Goal: Task Accomplishment & Management: Use online tool/utility

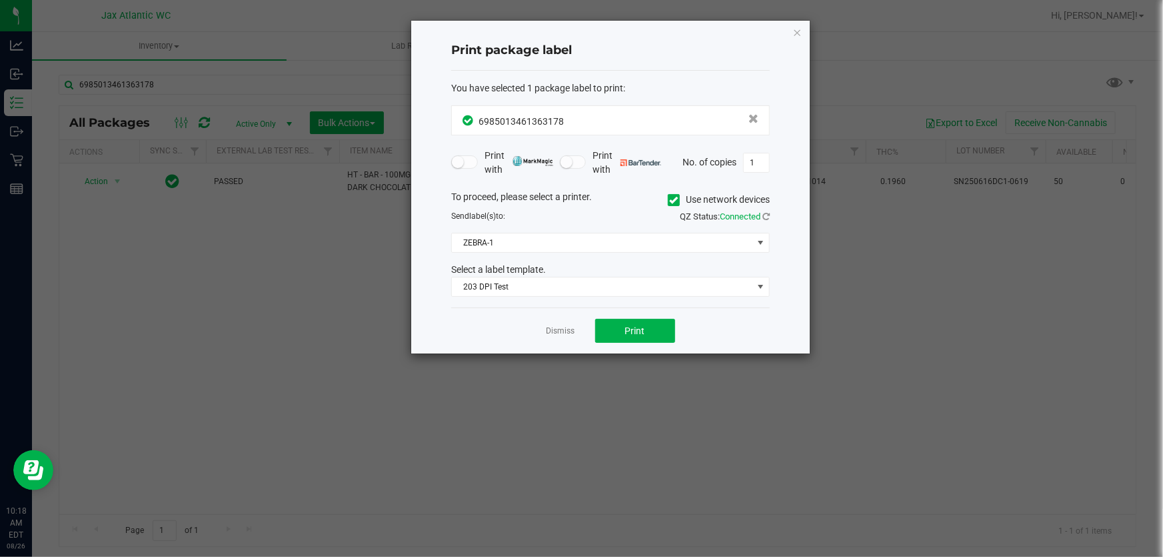
drag, startPoint x: 798, startPoint y: 30, endPoint x: 629, endPoint y: 63, distance: 171.9
click at [798, 29] on icon "button" at bounding box center [797, 32] width 9 height 16
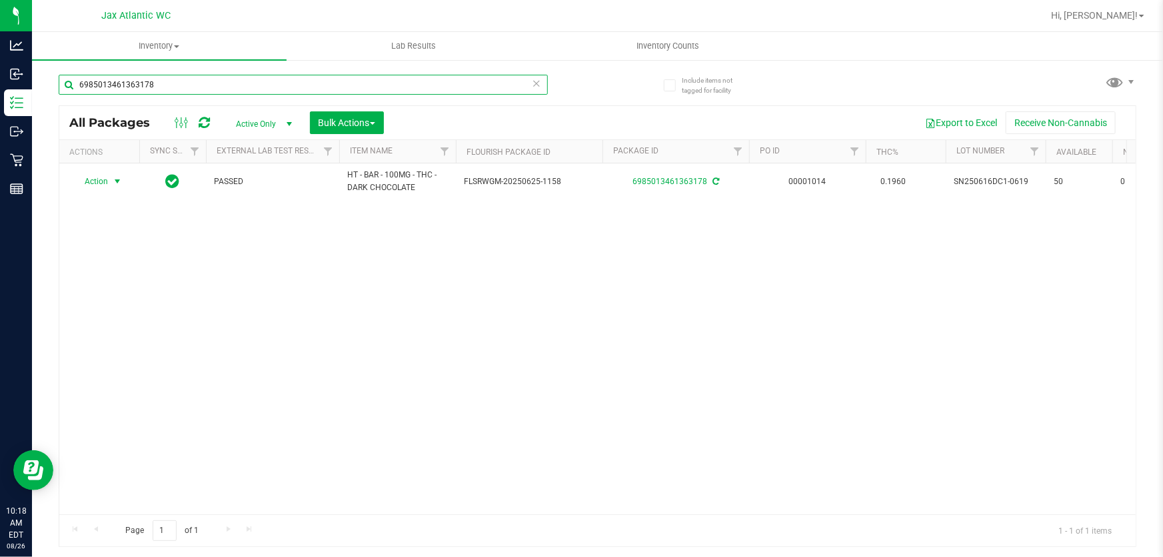
click at [190, 83] on input "6985013461363178" at bounding box center [303, 85] width 489 height 20
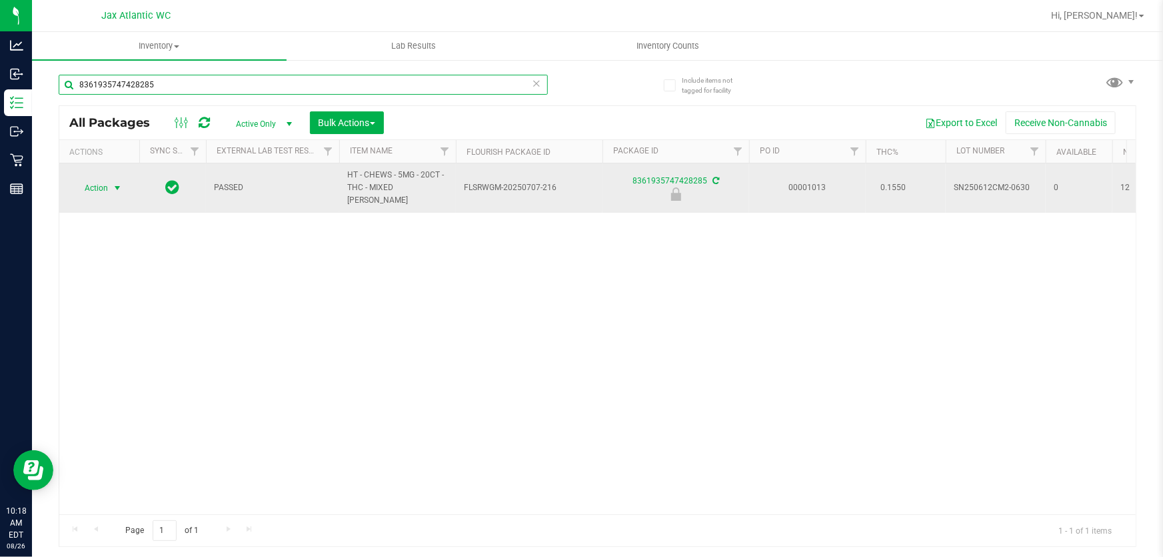
type input "8361935747428285"
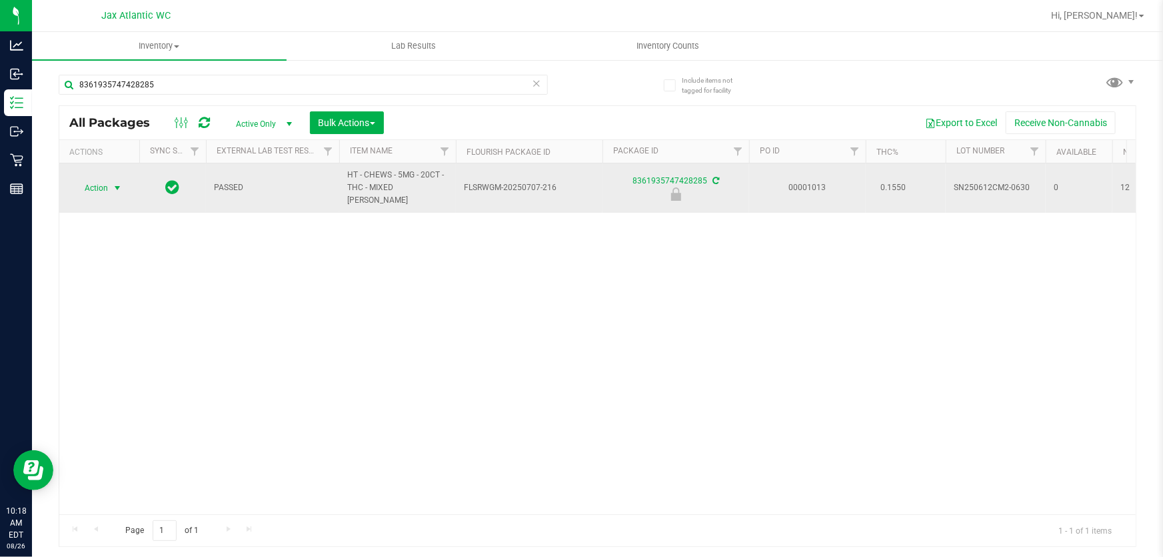
click at [99, 183] on span "Action" at bounding box center [91, 188] width 36 height 19
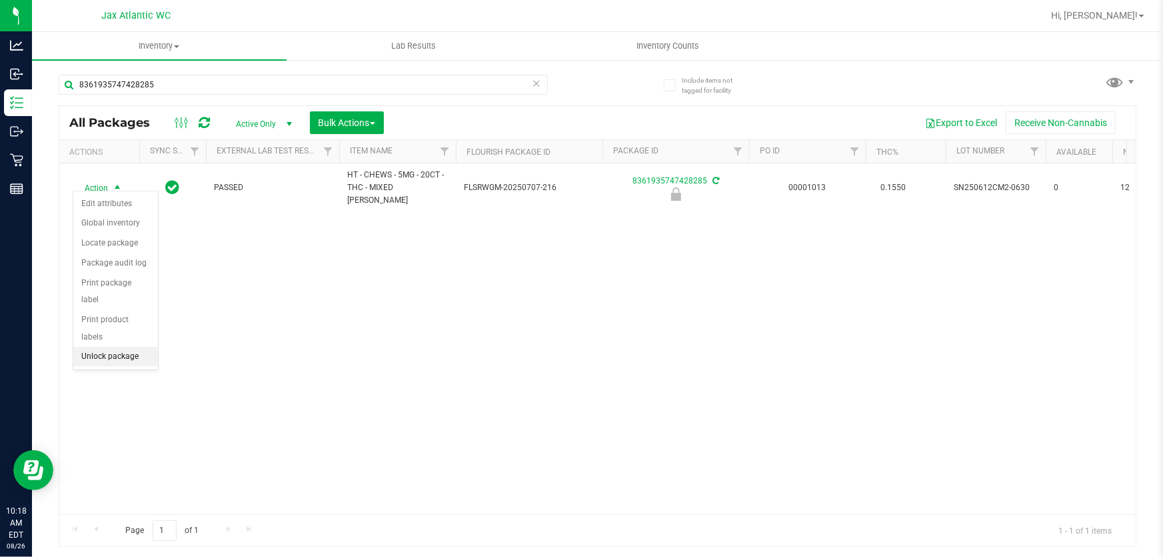
click at [125, 347] on li "Unlock package" at bounding box center [115, 357] width 85 height 20
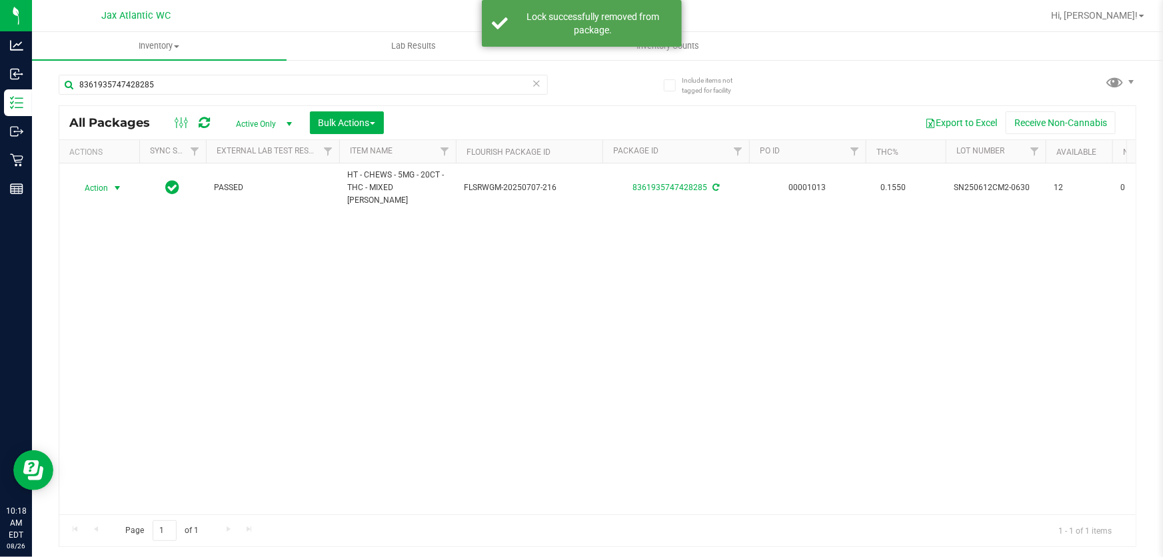
click at [93, 185] on span "Action" at bounding box center [91, 188] width 36 height 19
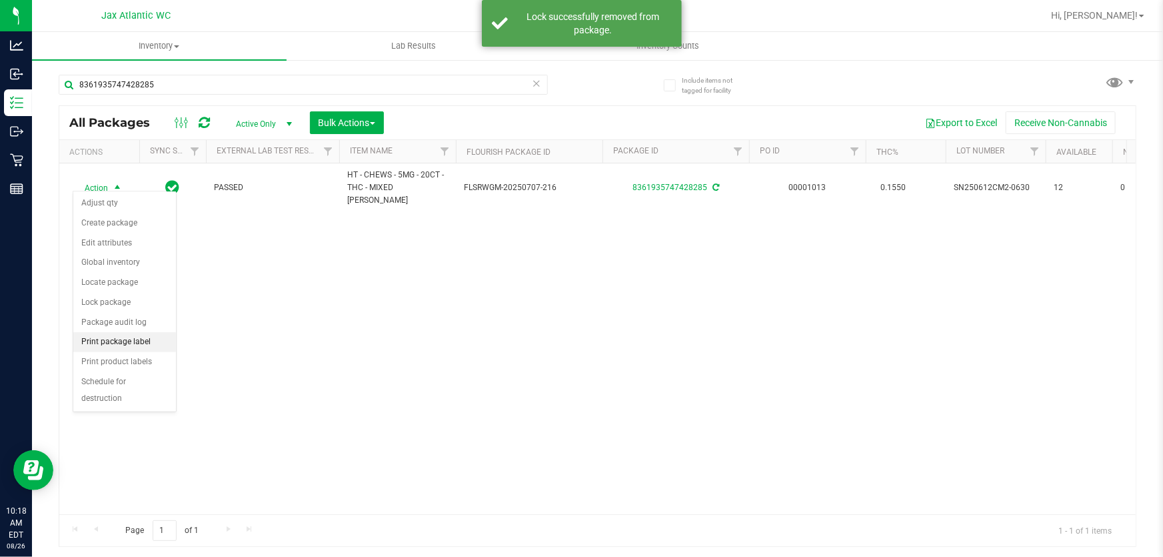
click at [116, 344] on li "Print package label" at bounding box center [124, 342] width 103 height 20
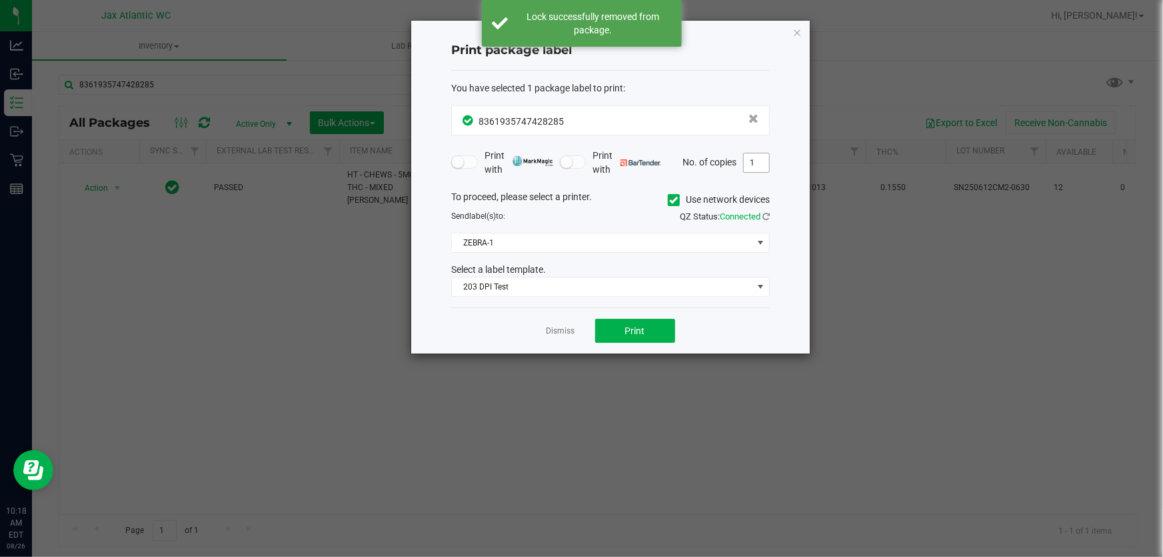
click at [753, 155] on input "1" at bounding box center [756, 162] width 25 height 19
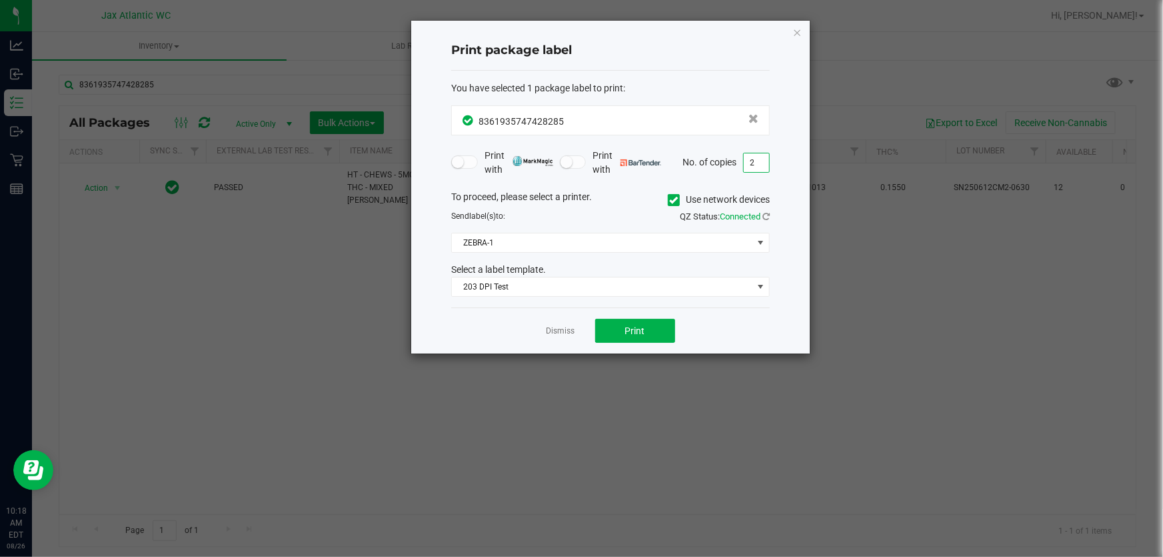
type input "2"
click at [636, 331] on span "Print" at bounding box center [635, 330] width 20 height 11
drag, startPoint x: 797, startPoint y: 33, endPoint x: 783, endPoint y: 35, distance: 14.1
click at [797, 32] on icon "button" at bounding box center [797, 32] width 9 height 16
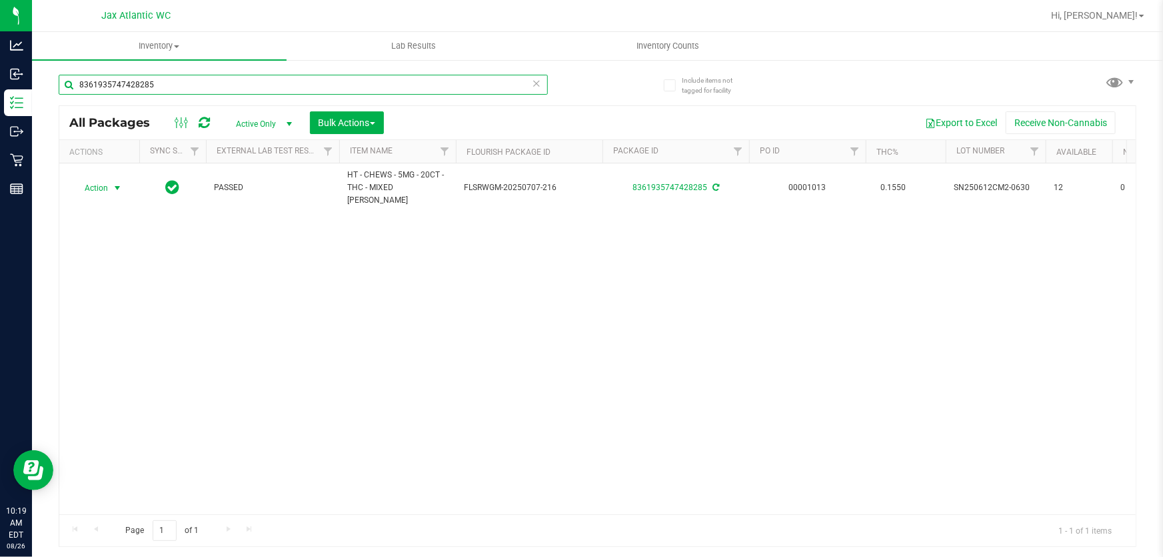
click at [185, 79] on input "8361935747428285" at bounding box center [303, 85] width 489 height 20
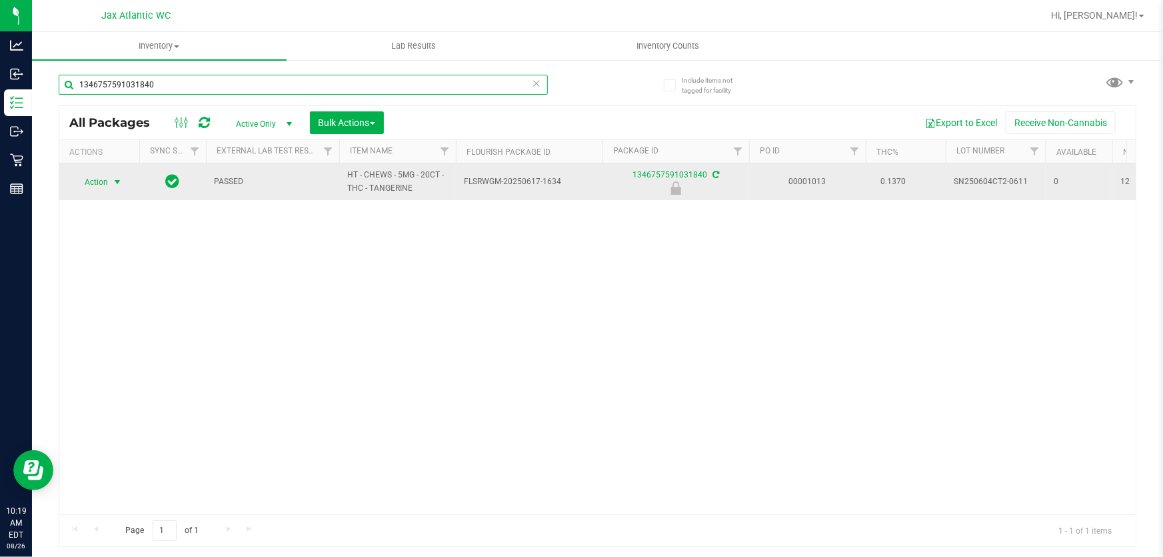
type input "1346757591031840"
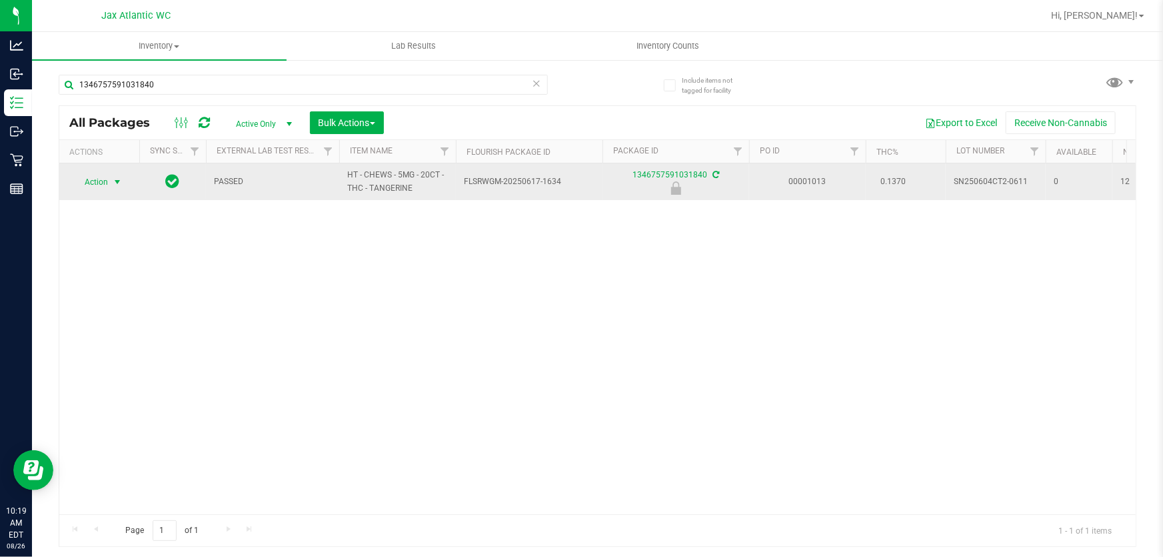
click at [101, 184] on span "Action" at bounding box center [91, 182] width 36 height 19
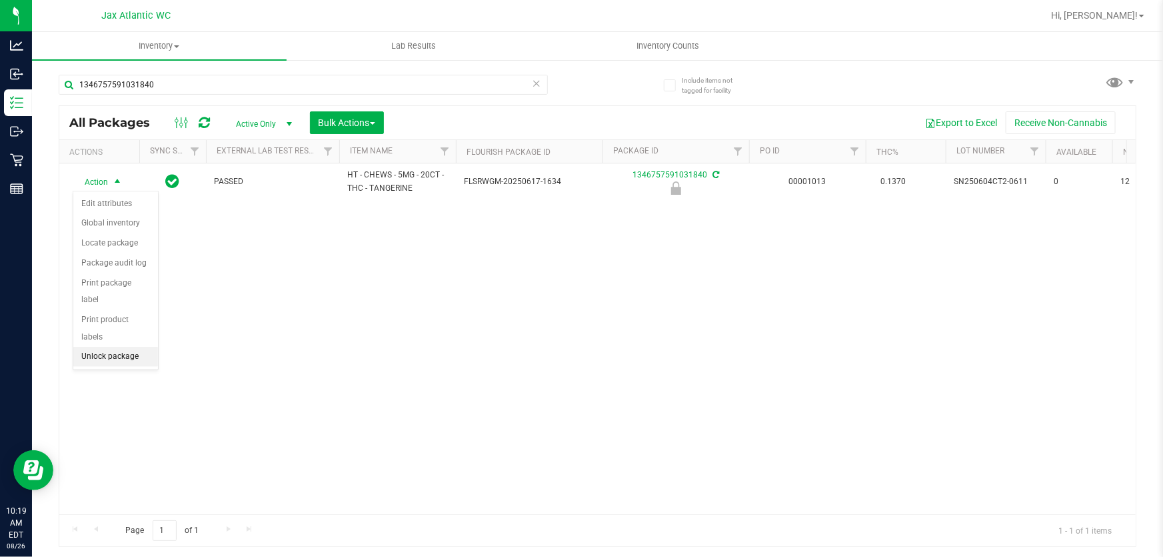
click at [100, 347] on li "Unlock package" at bounding box center [115, 357] width 85 height 20
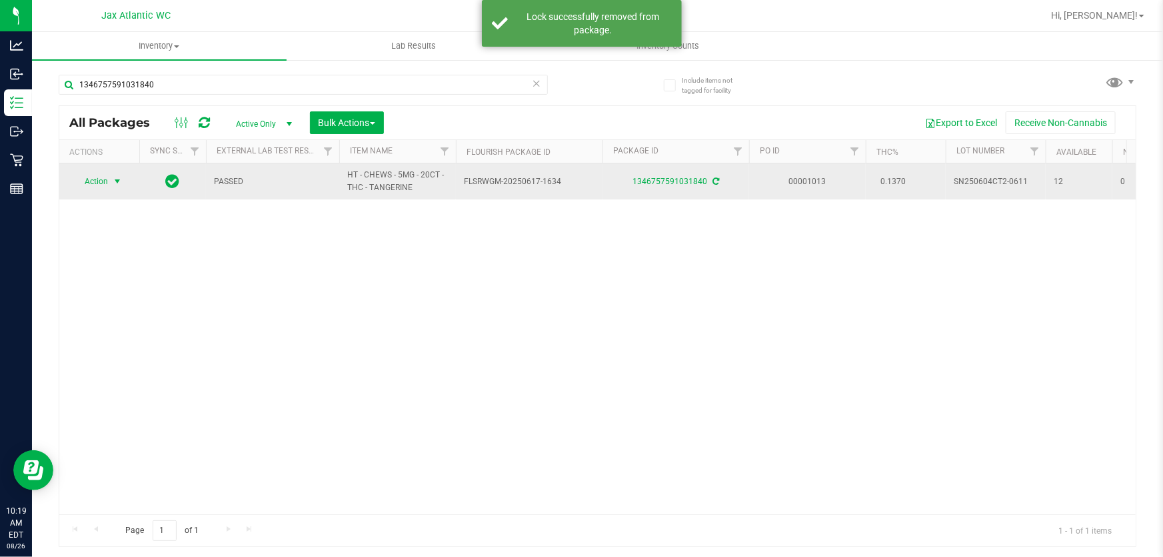
click at [99, 183] on span "Action" at bounding box center [91, 181] width 36 height 19
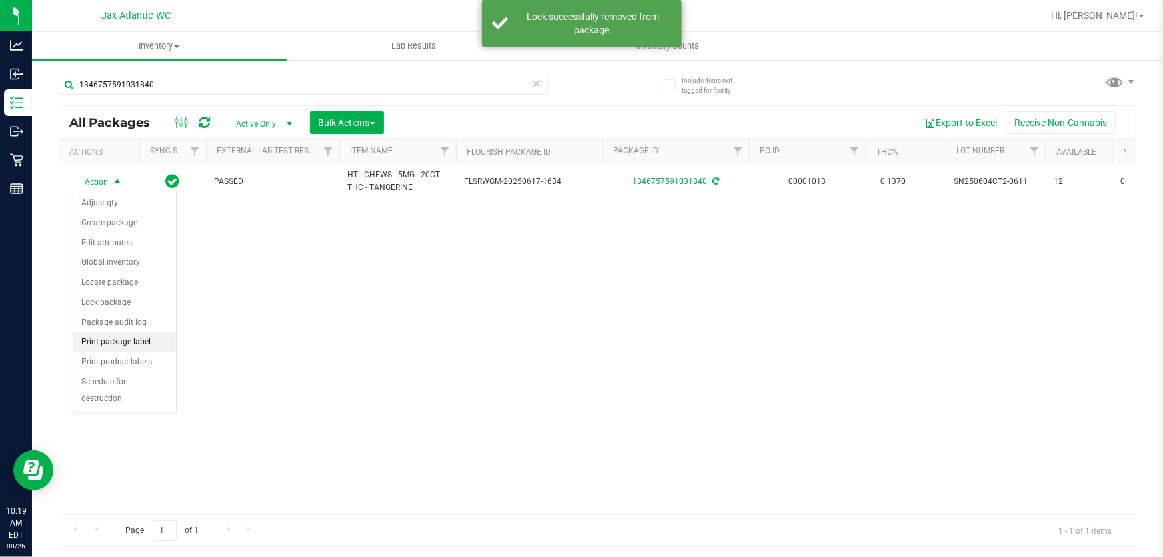
click at [119, 347] on li "Print package label" at bounding box center [124, 342] width 103 height 20
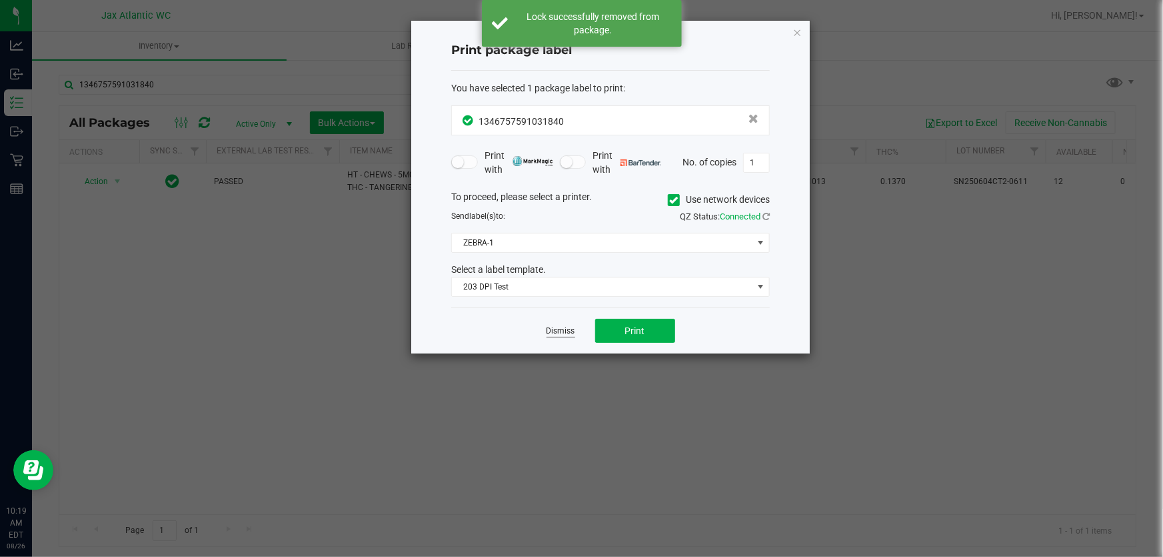
click at [569, 328] on link "Dismiss" at bounding box center [561, 330] width 29 height 11
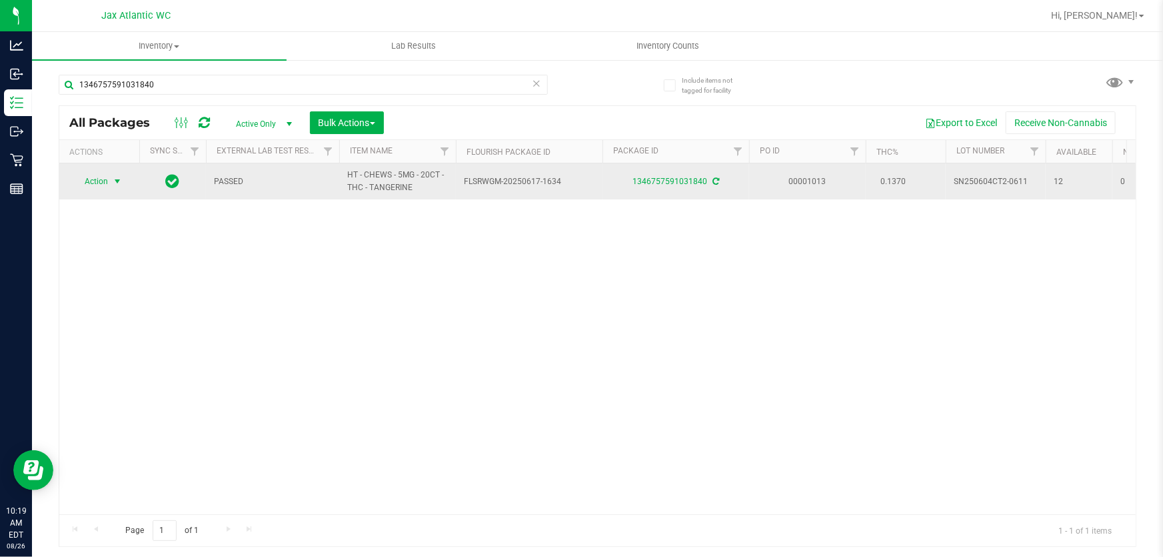
click at [120, 183] on span "select" at bounding box center [117, 181] width 11 height 11
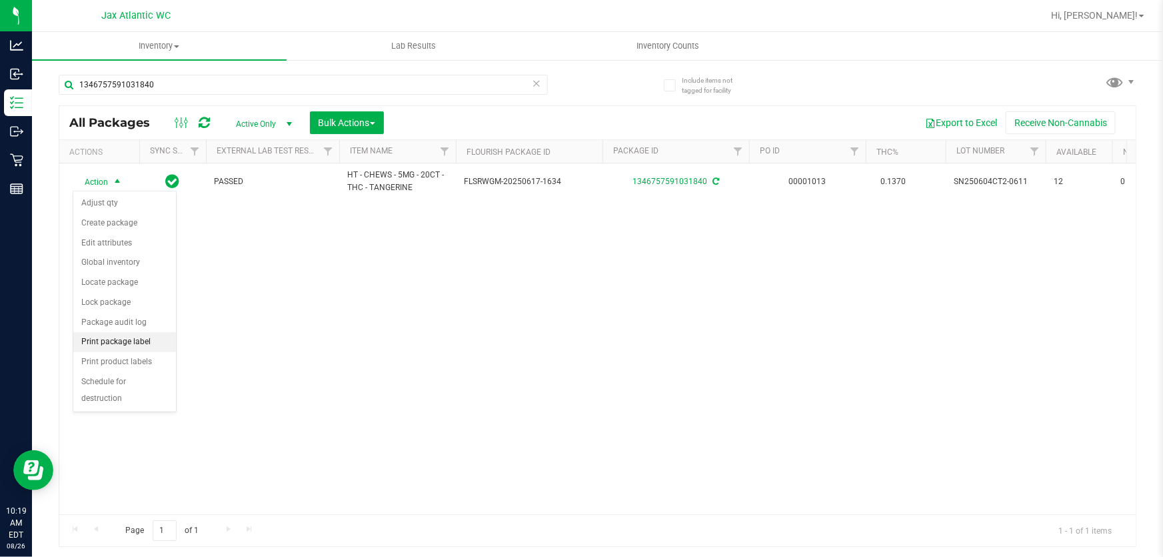
click at [122, 337] on li "Print package label" at bounding box center [124, 342] width 103 height 20
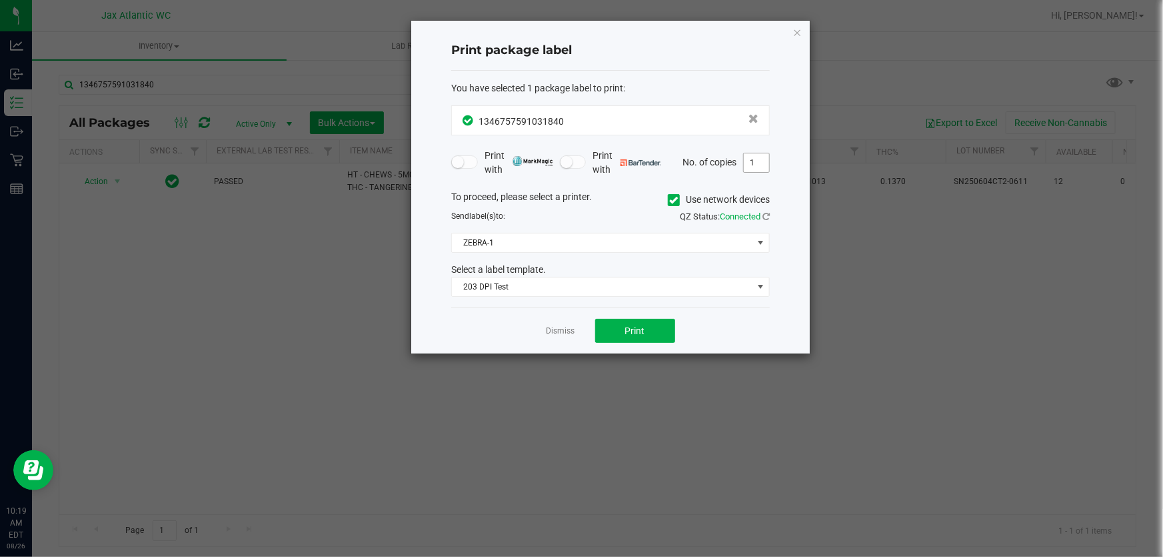
click at [745, 164] on input "1" at bounding box center [756, 162] width 25 height 19
type input "2"
click at [655, 332] on button "Print" at bounding box center [635, 331] width 80 height 24
